Goal: Information Seeking & Learning: Compare options

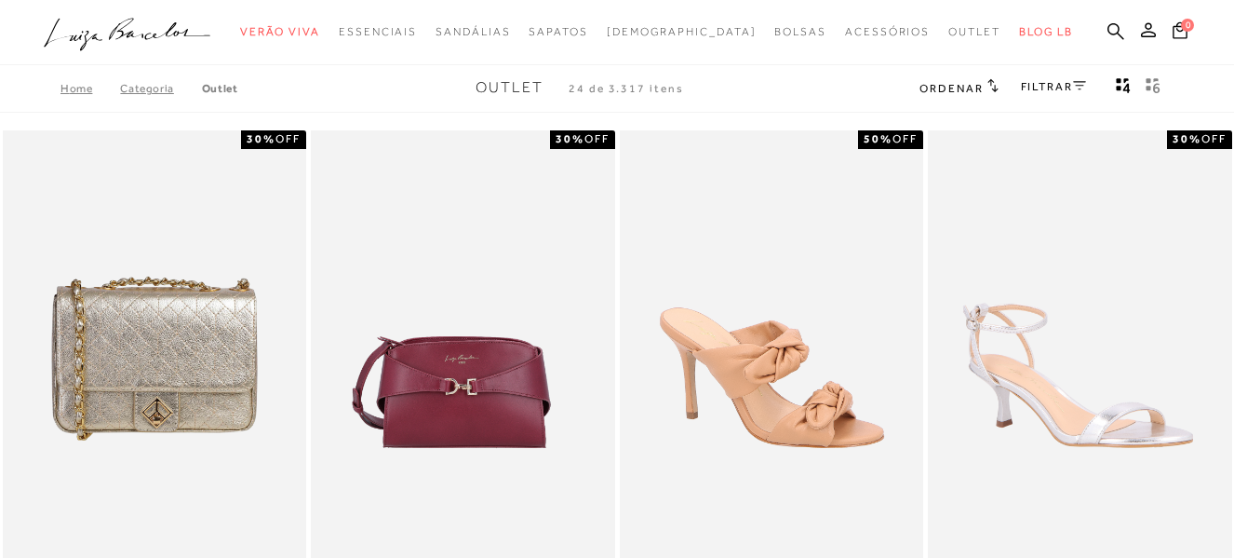
click at [226, 94] on link "Outlet" at bounding box center [220, 88] width 36 height 13
click at [225, 91] on link "Outlet" at bounding box center [220, 88] width 36 height 13
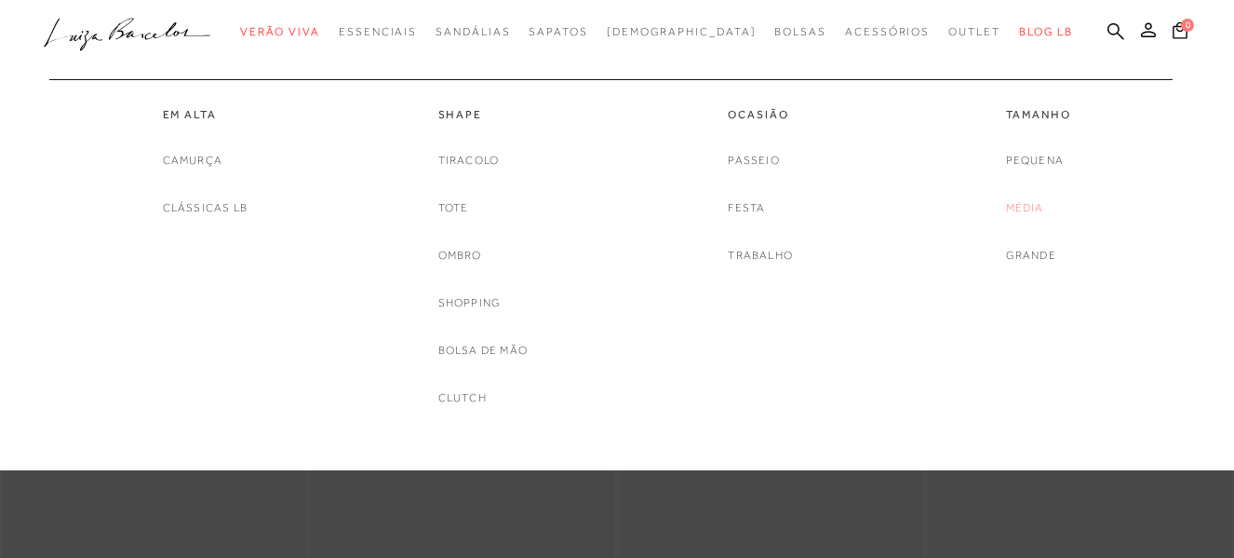
click at [1014, 212] on link "Média" at bounding box center [1025, 208] width 38 height 20
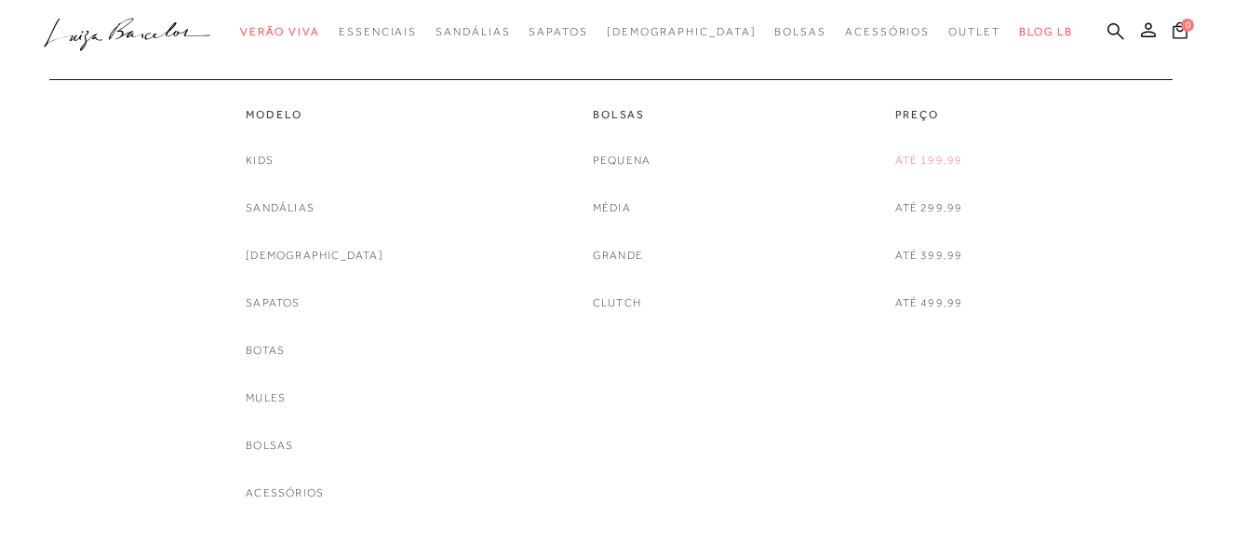
click at [912, 155] on link "Até 199,99" at bounding box center [930, 161] width 68 height 20
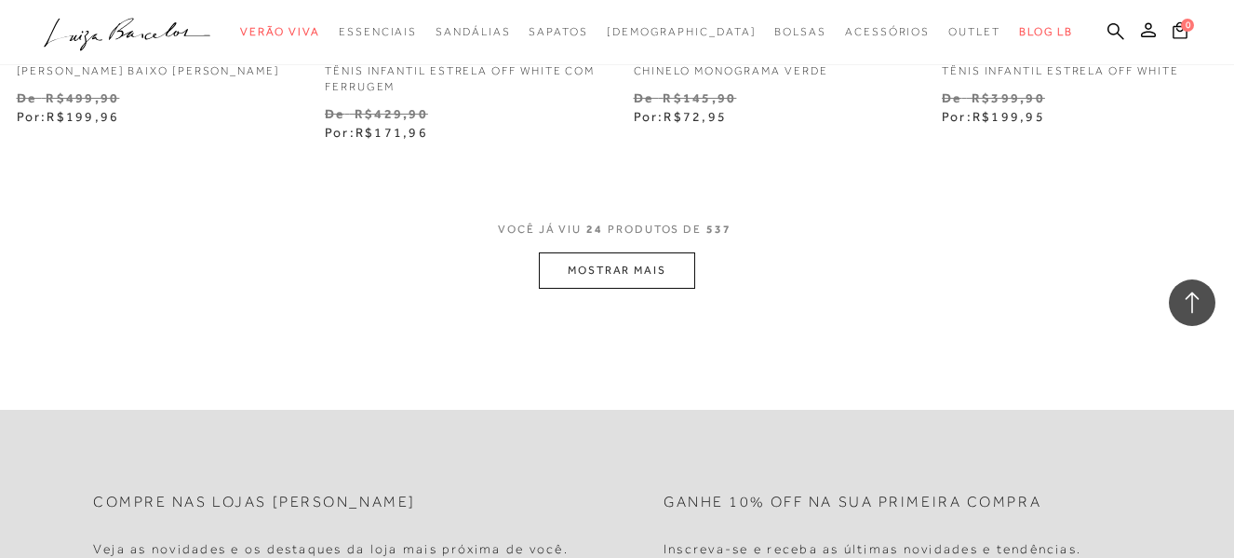
scroll to position [3567, 0]
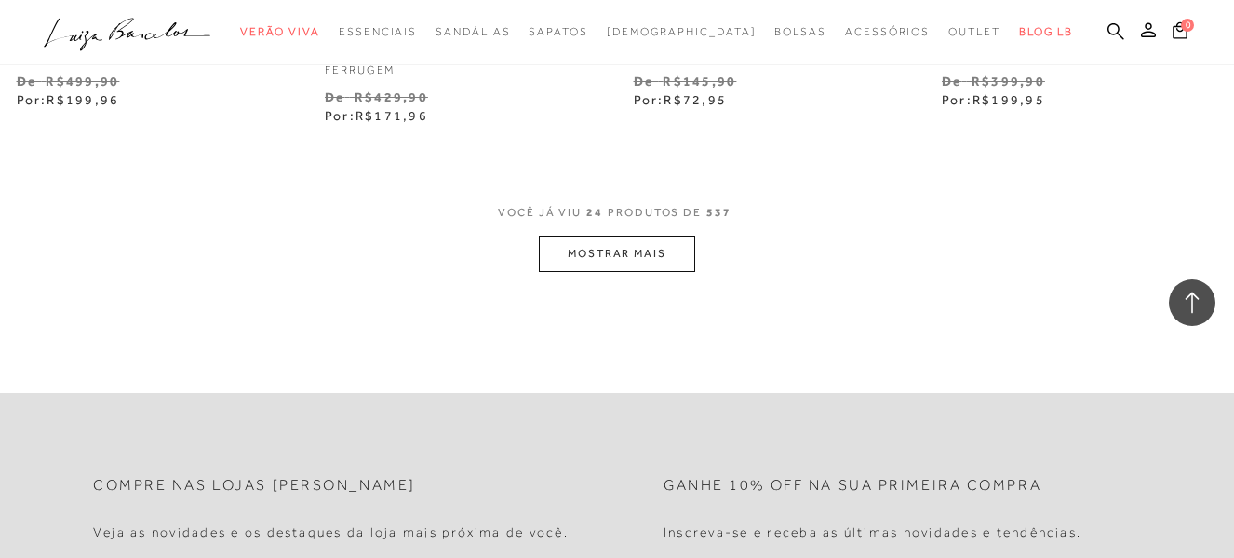
click at [629, 258] on button "MOSTRAR MAIS" at bounding box center [617, 254] width 156 height 36
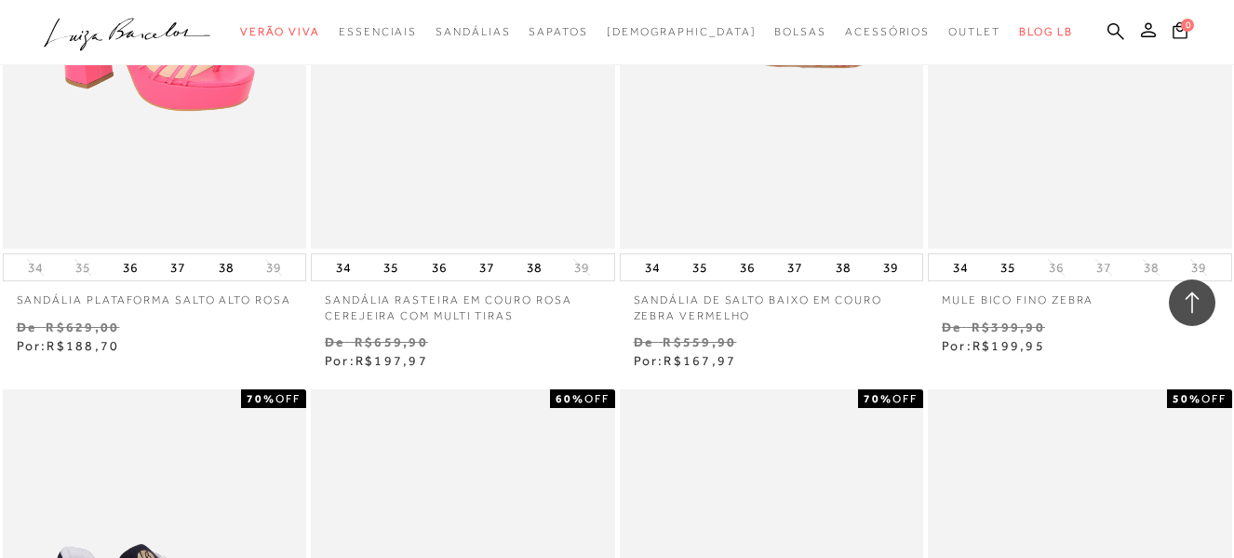
scroll to position [3903, 0]
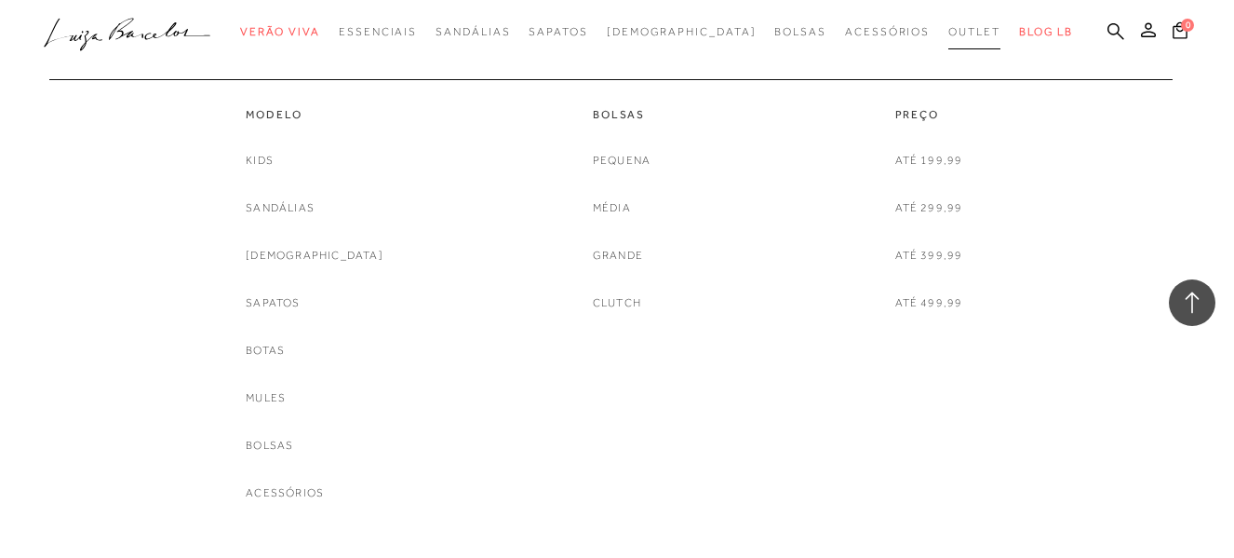
click at [949, 34] on span "Outlet" at bounding box center [975, 31] width 52 height 13
click at [927, 209] on link "Até 299,99" at bounding box center [930, 208] width 68 height 20
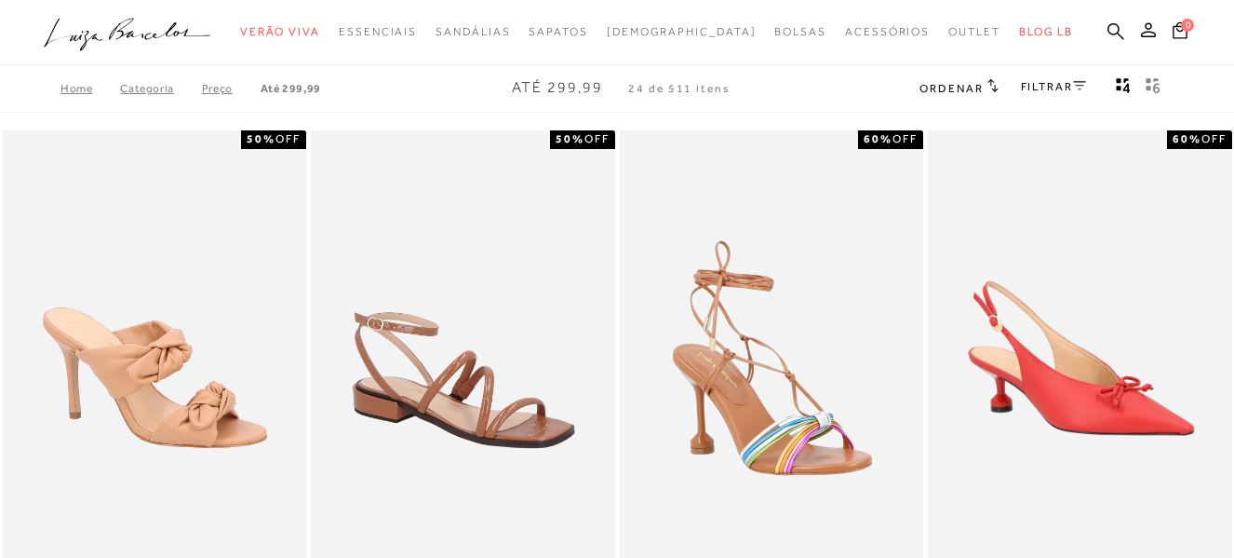
click at [141, 87] on link "Categoria" at bounding box center [160, 88] width 81 height 13
click at [147, 84] on link "Categoria" at bounding box center [160, 88] width 81 height 13
click at [1073, 88] on icon at bounding box center [1079, 85] width 13 height 9
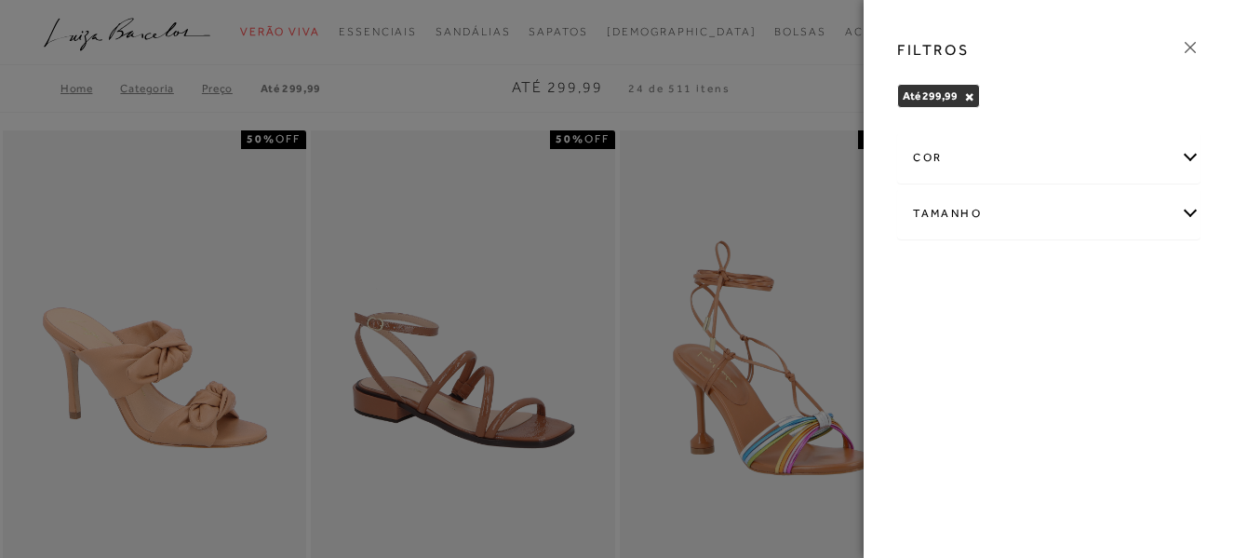
click at [731, 376] on div at bounding box center [617, 279] width 1234 height 558
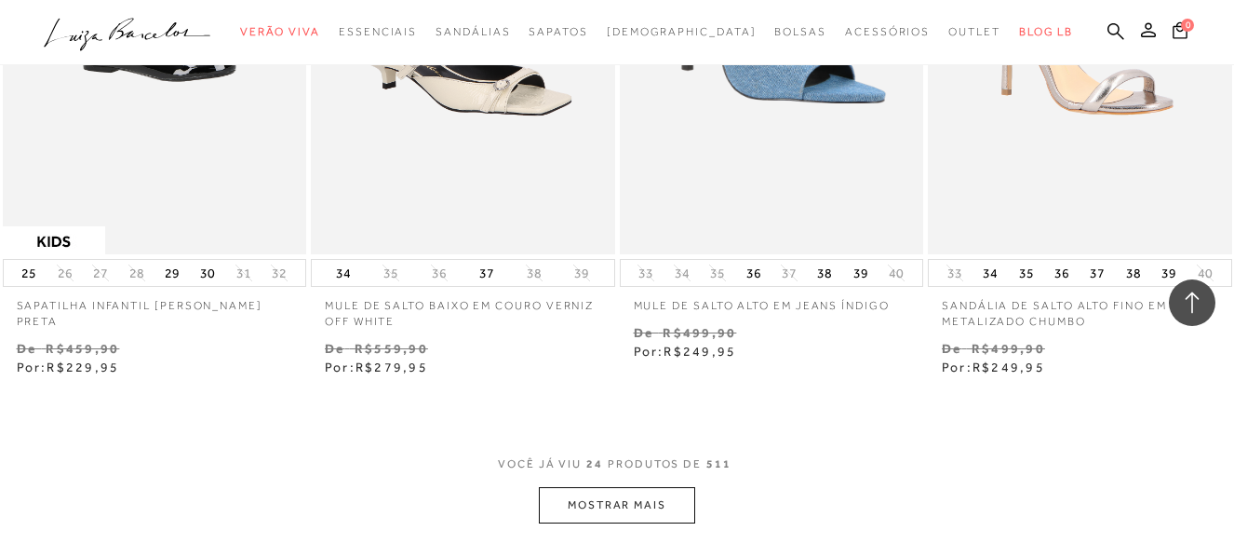
scroll to position [3394, 0]
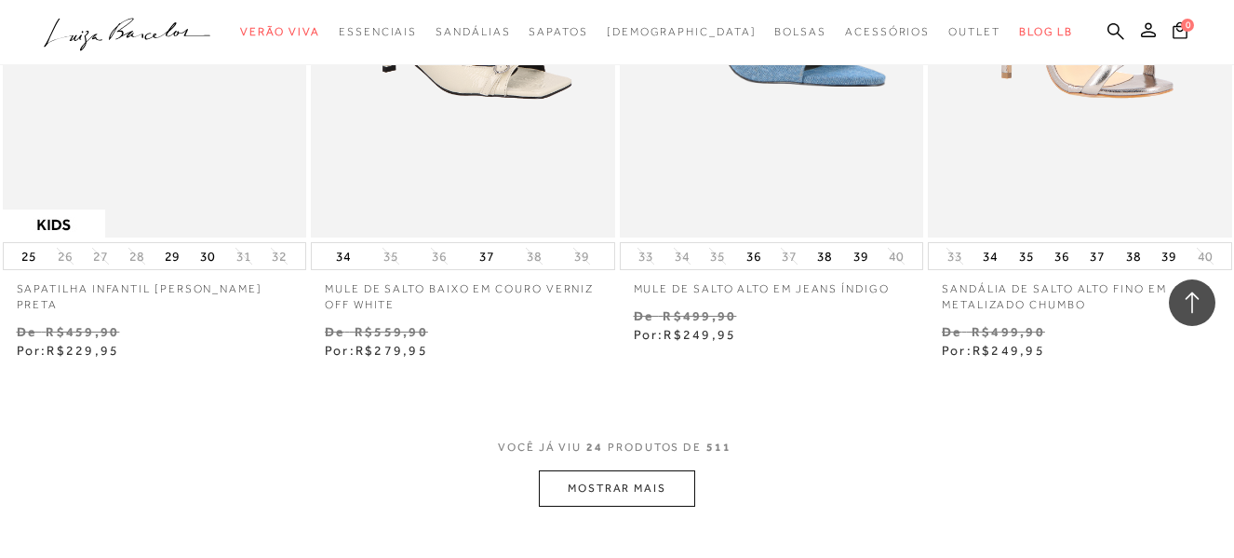
click at [640, 490] on button "MOSTRAR MAIS" at bounding box center [617, 488] width 156 height 36
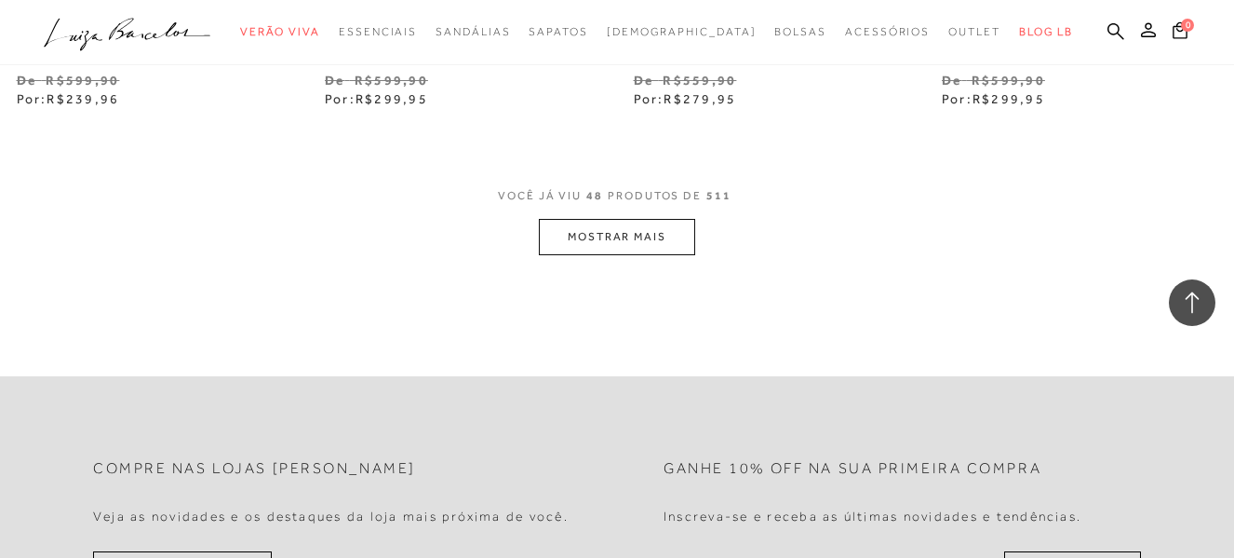
scroll to position [7183, 0]
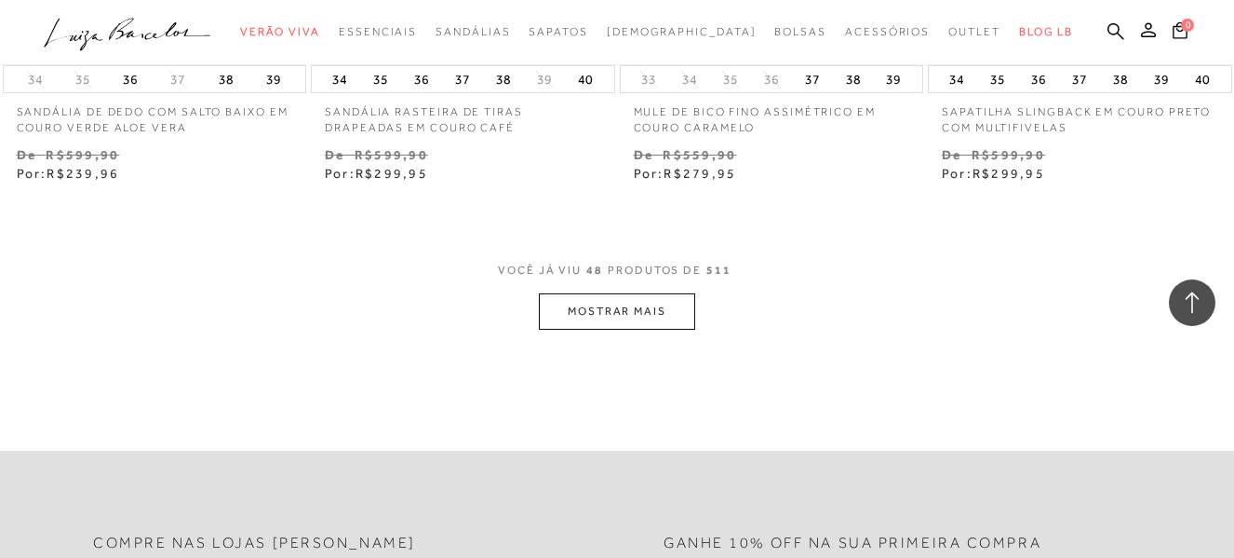
click at [646, 311] on button "MOSTRAR MAIS" at bounding box center [617, 311] width 156 height 36
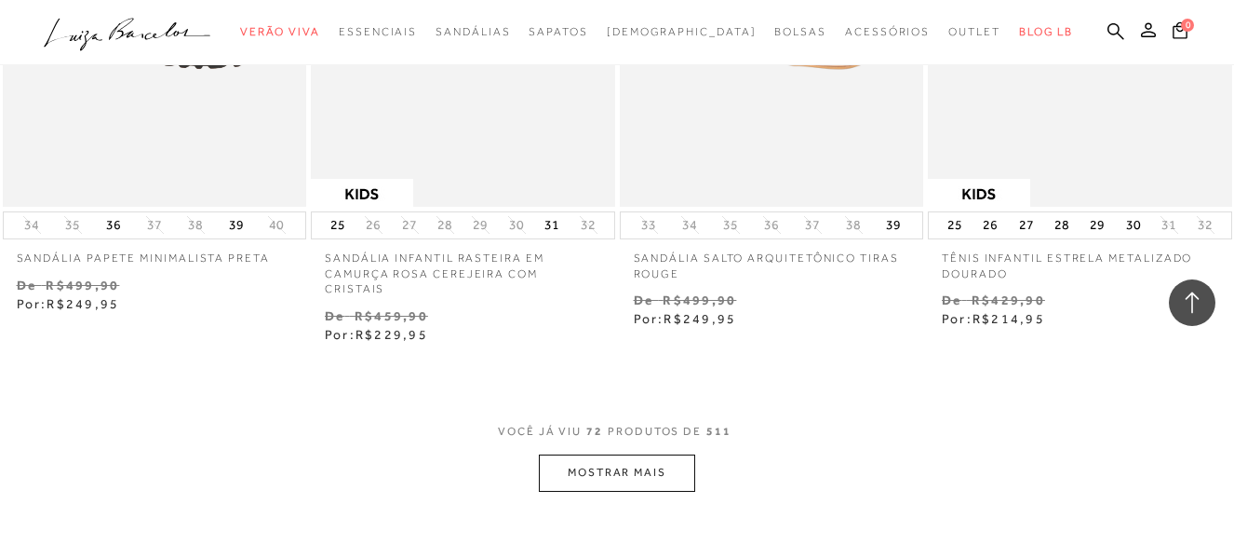
scroll to position [10759, 0]
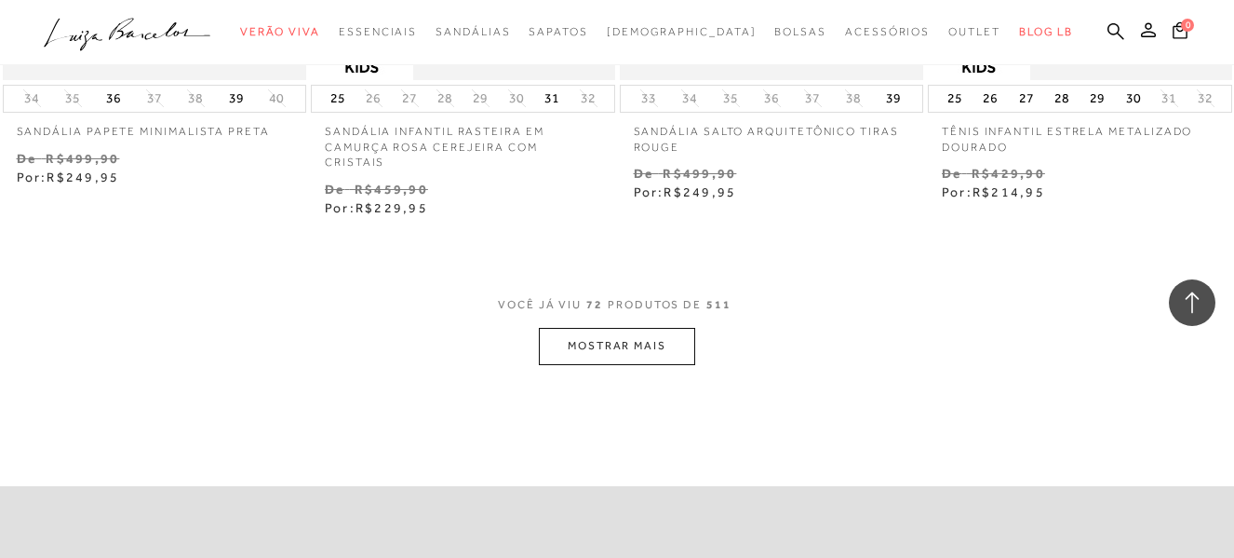
click at [656, 337] on button "MOSTRAR MAIS" at bounding box center [617, 346] width 156 height 36
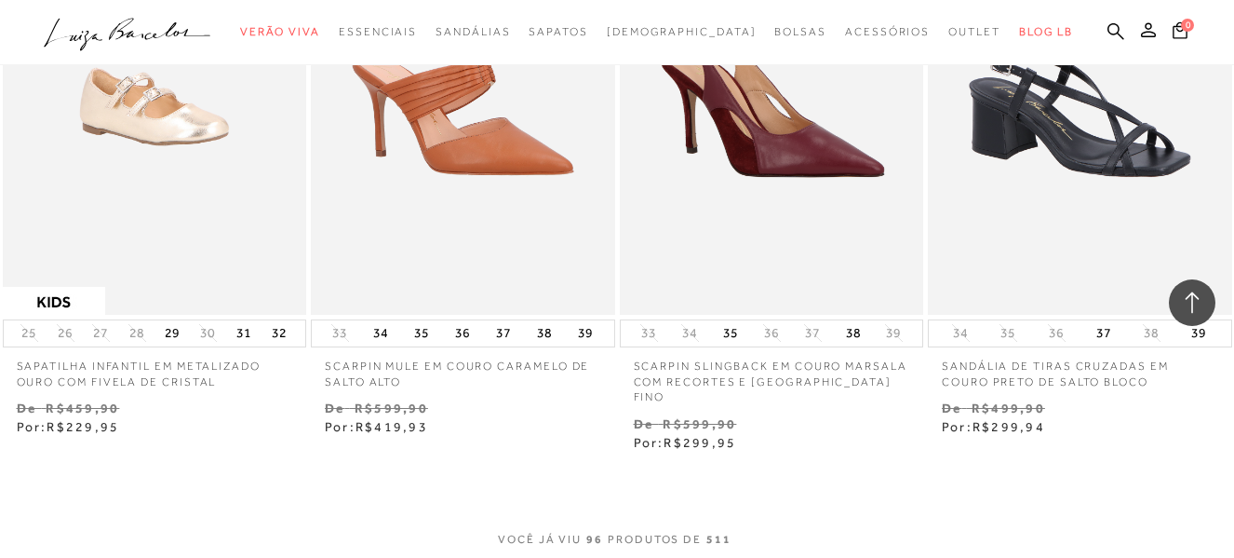
scroll to position [14235, 0]
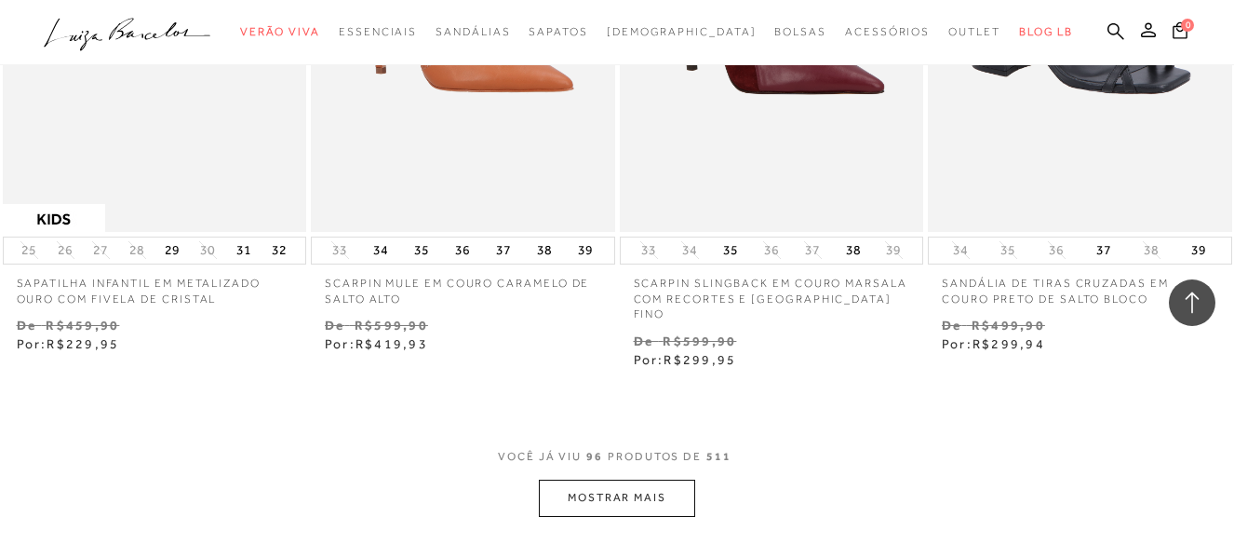
click at [594, 479] on button "MOSTRAR MAIS" at bounding box center [617, 497] width 156 height 36
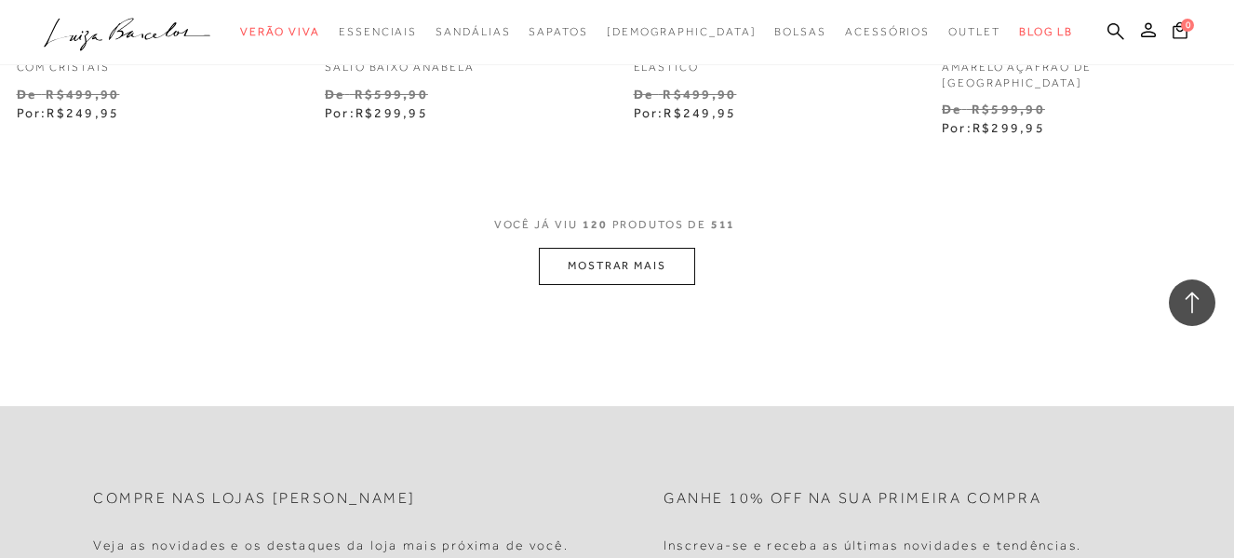
scroll to position [18112, 0]
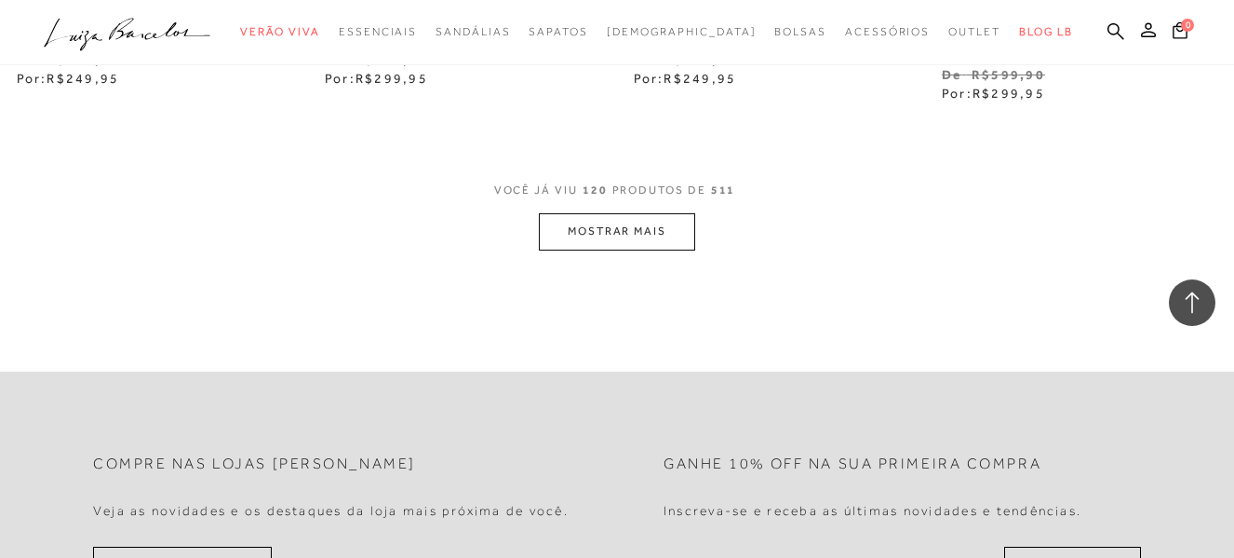
click at [568, 213] on button "MOSTRAR MAIS" at bounding box center [617, 231] width 156 height 36
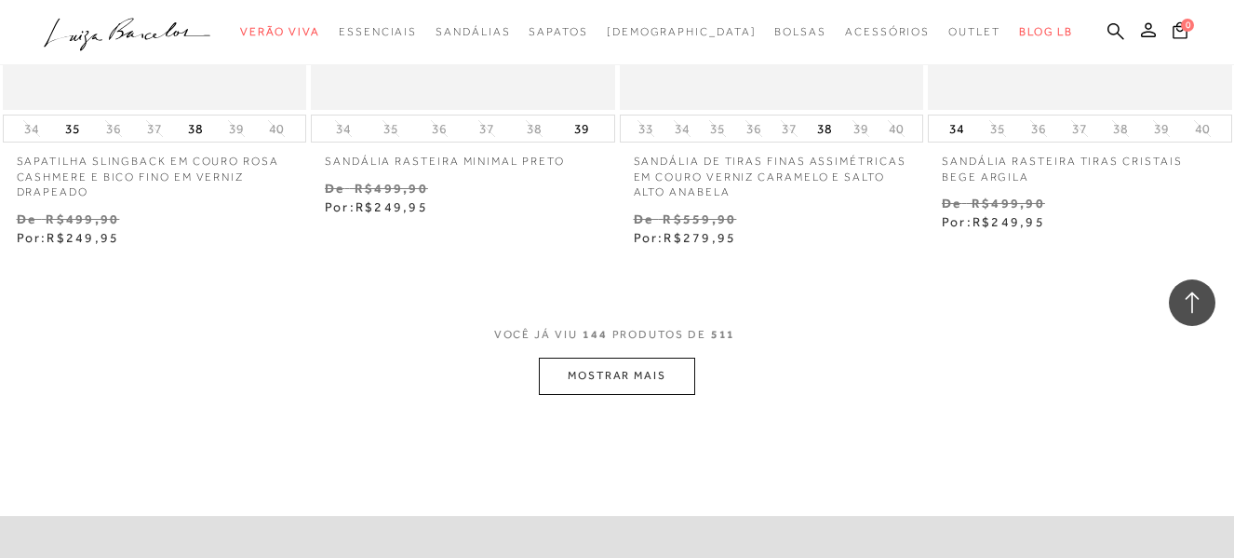
scroll to position [21815, 0]
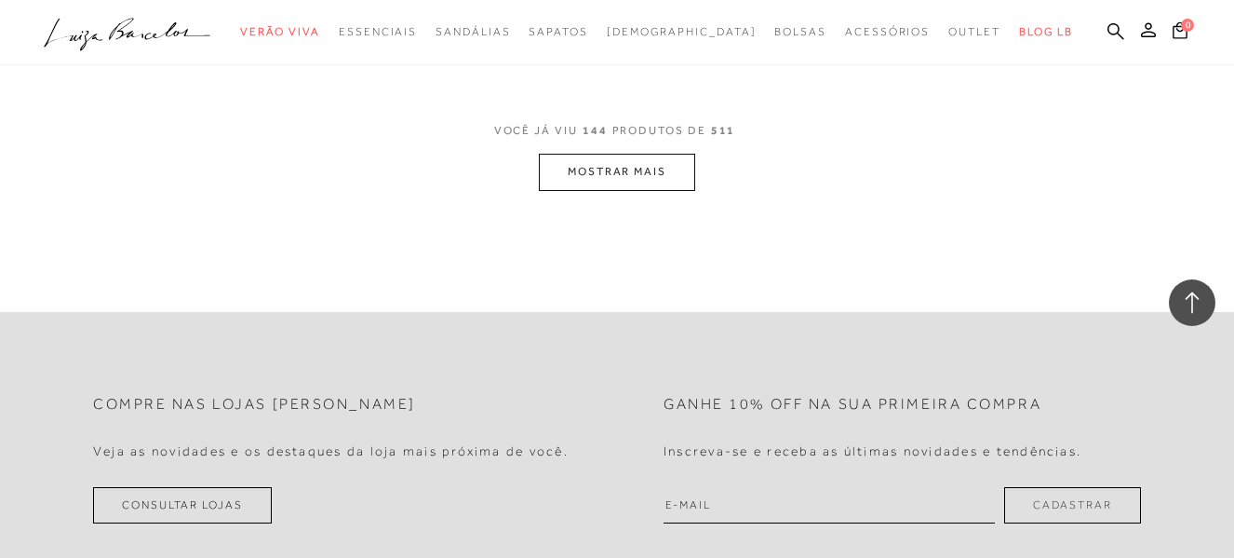
click at [646, 154] on button "MOSTRAR MAIS" at bounding box center [617, 172] width 156 height 36
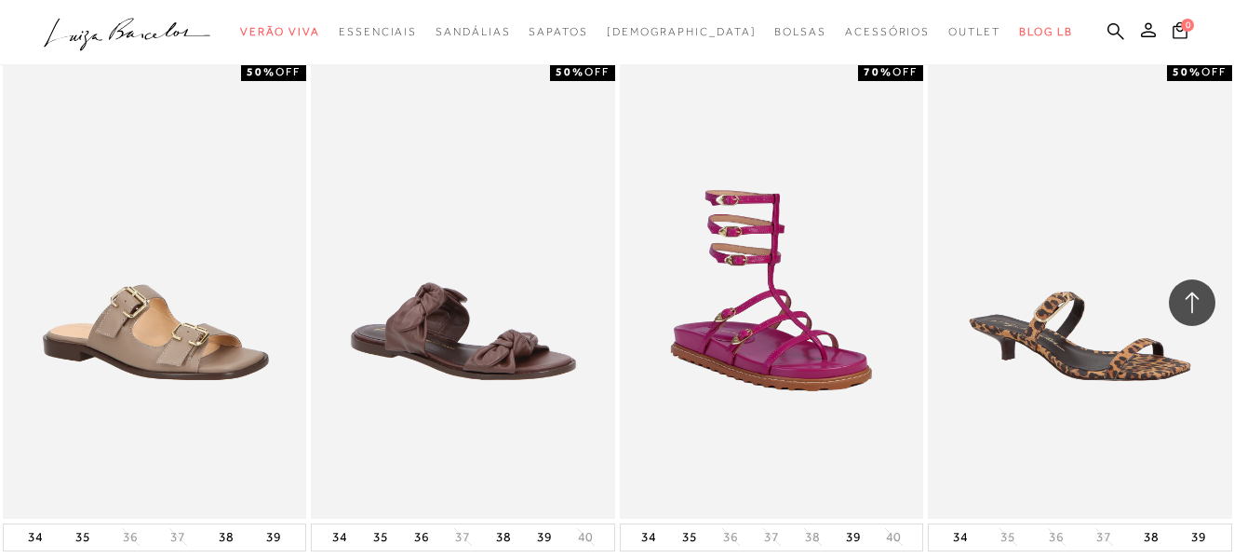
scroll to position [25426, 0]
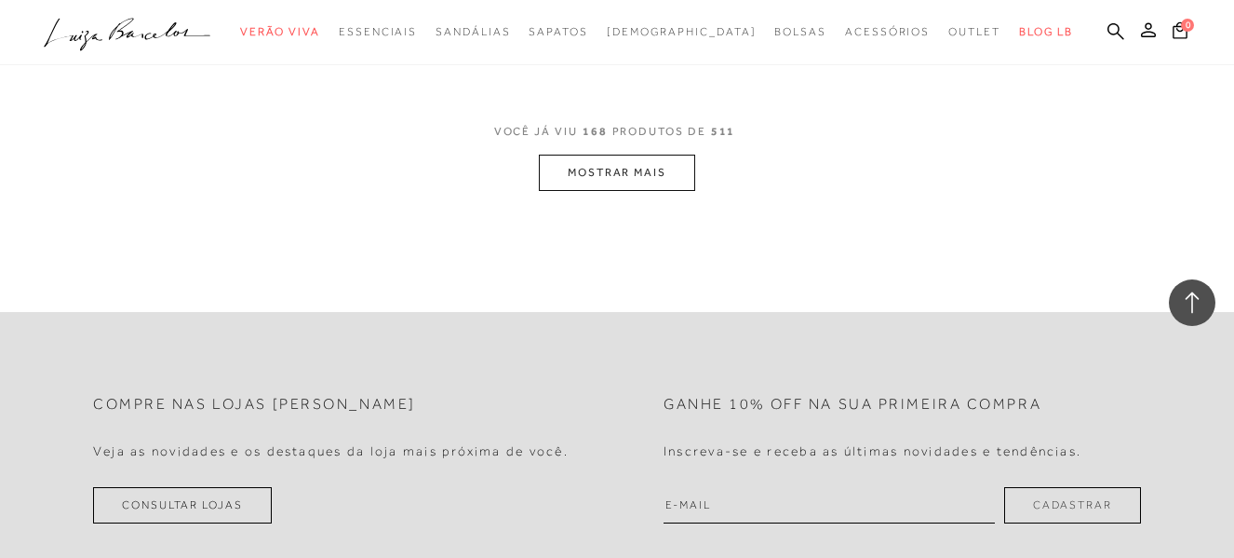
click at [631, 155] on button "MOSTRAR MAIS" at bounding box center [617, 173] width 156 height 36
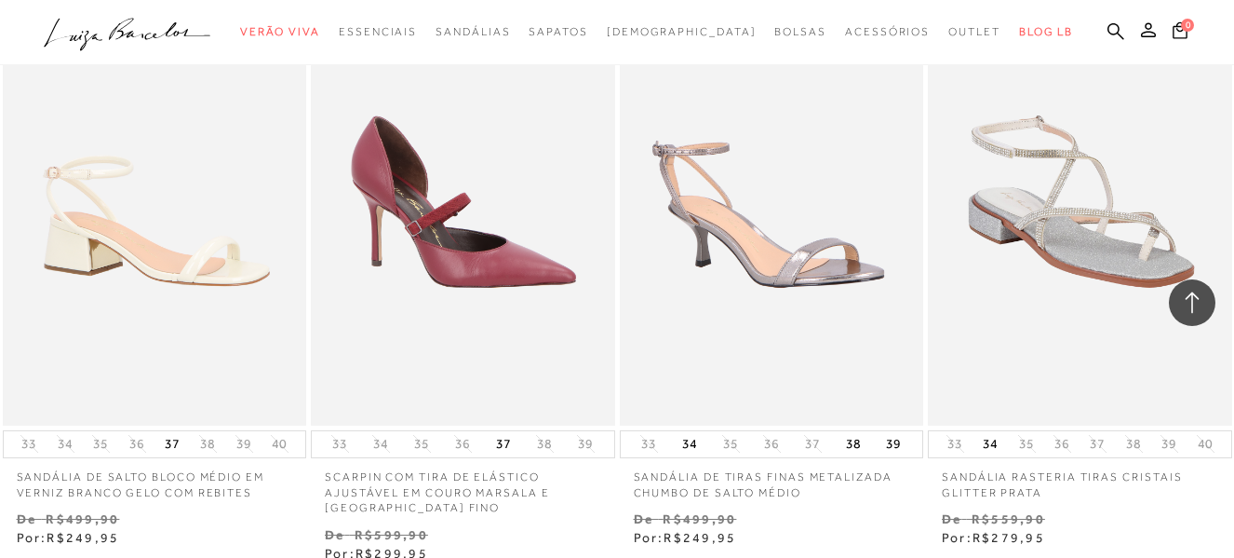
scroll to position [20451, 0]
